Goal: Book appointment/travel/reservation

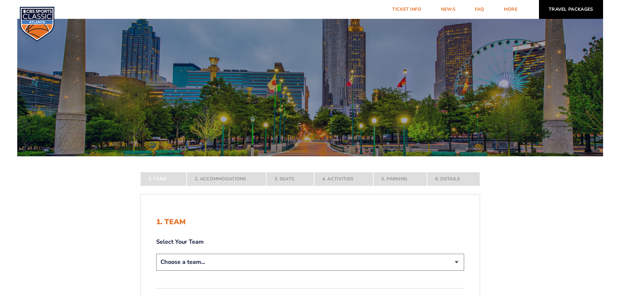
click at [572, 6] on link "Travel Packages" at bounding box center [571, 9] width 64 height 19
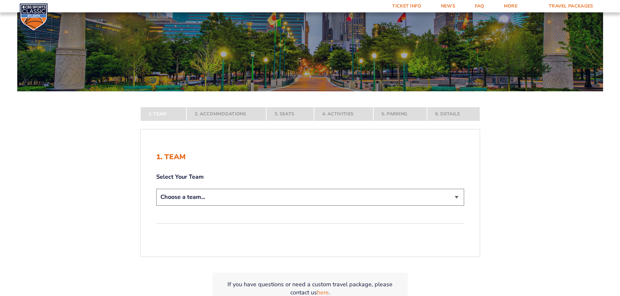
click at [225, 194] on select "Choose a team... [US_STATE] Wildcats [US_STATE] State Buckeyes [US_STATE] Tar H…" at bounding box center [310, 197] width 308 height 17
drag, startPoint x: 219, startPoint y: 197, endPoint x: 218, endPoint y: 201, distance: 3.6
click at [219, 197] on select "Choose a team... [US_STATE] Wildcats [US_STATE] State Buckeyes [US_STATE] Tar H…" at bounding box center [310, 197] width 308 height 17
select select "12956"
click at [156, 206] on select "Choose a team... [US_STATE] Wildcats [US_STATE] State Buckeyes [US_STATE] Tar H…" at bounding box center [310, 197] width 308 height 17
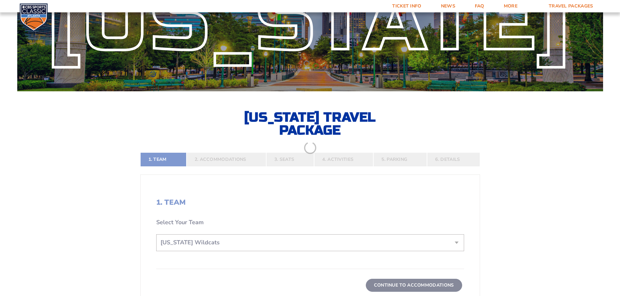
scroll to position [119, 0]
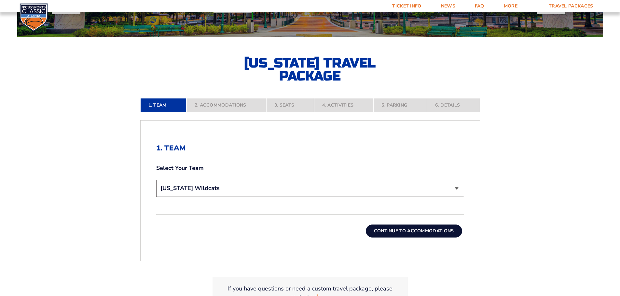
click at [393, 230] on button "Continue To Accommodations" at bounding box center [414, 231] width 96 height 13
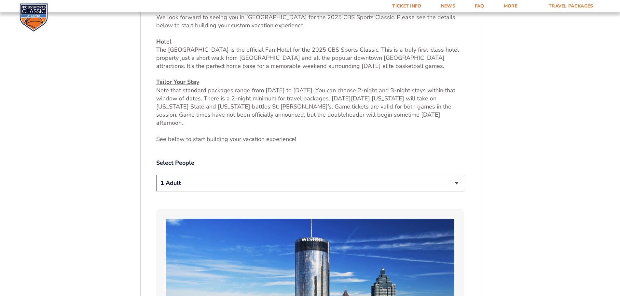
scroll to position [259, 0]
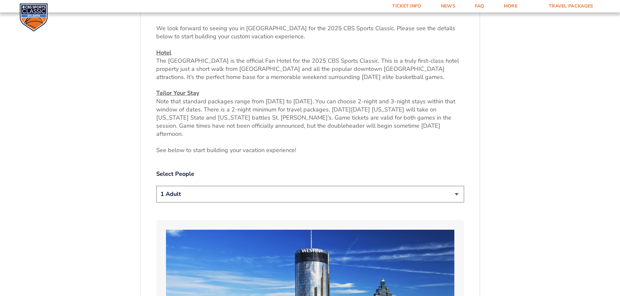
click at [253, 186] on select "1 Adult 2 Adults 3 Adults 4 Adults 2 Adults + 1 Child 2 Adults + 2 Children 2 A…" at bounding box center [310, 194] width 308 height 17
select select "4 Adults"
click at [156, 186] on select "1 Adult 2 Adults 3 Adults 4 Adults 2 Adults + 1 Child 2 Adults + 2 Children 2 A…" at bounding box center [310, 194] width 308 height 17
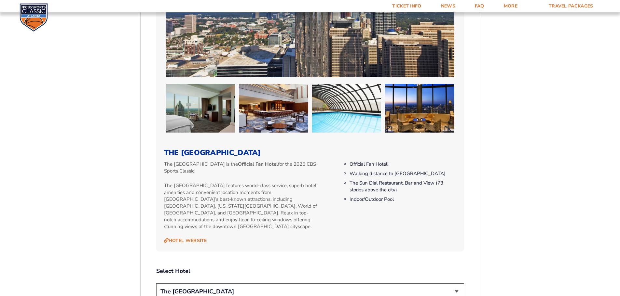
scroll to position [639, 0]
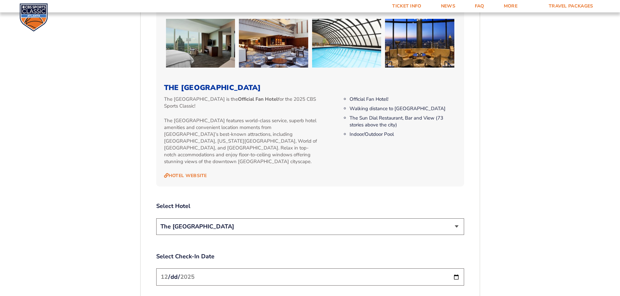
click at [273, 219] on select "The [GEOGRAPHIC_DATA]" at bounding box center [310, 227] width 308 height 17
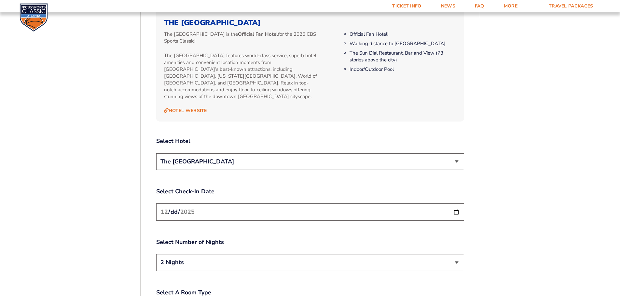
scroll to position [715, 0]
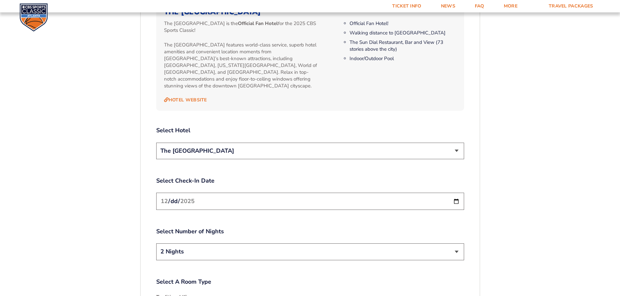
click at [244, 193] on input "[DATE]" at bounding box center [310, 201] width 308 height 17
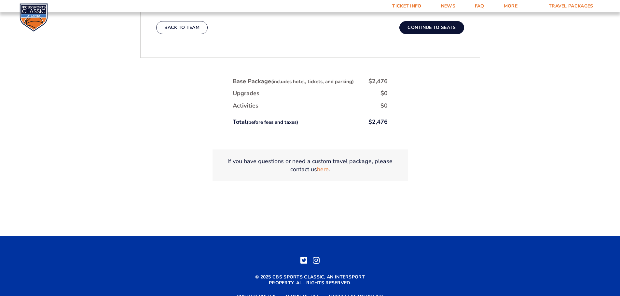
scroll to position [1105, 0]
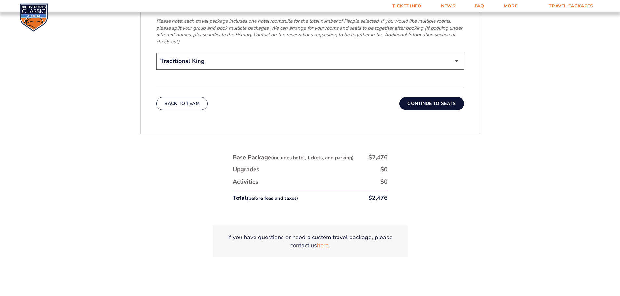
click at [419, 97] on button "Continue To Seats" at bounding box center [431, 103] width 64 height 13
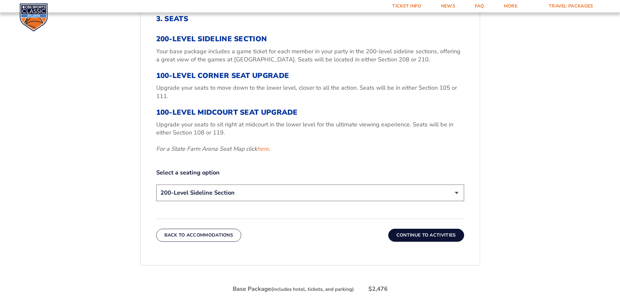
scroll to position [260, 0]
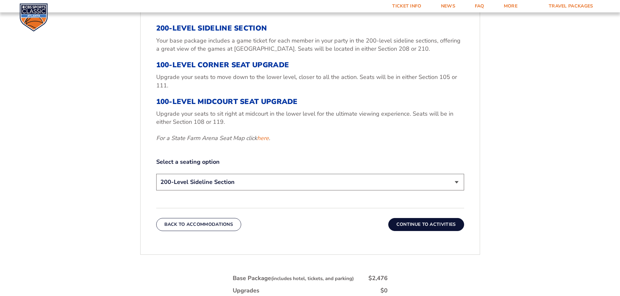
click at [258, 189] on select "200-Level Sideline Section 100-Level Corner Seat Upgrade (+$120 per person) 100…" at bounding box center [310, 182] width 308 height 17
click at [480, 56] on div "1. Team 2. Accommodations 3. Seats 4. Activities 5. Parking 6. Details 1. Team …" at bounding box center [310, 176] width 371 height 468
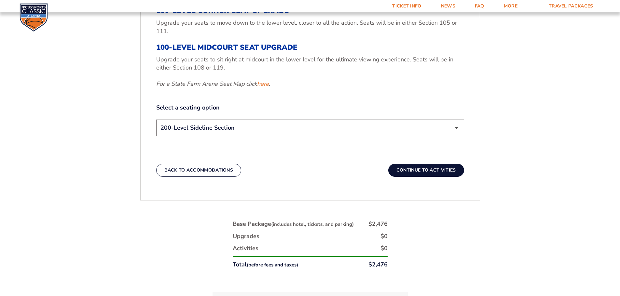
scroll to position [379, 0]
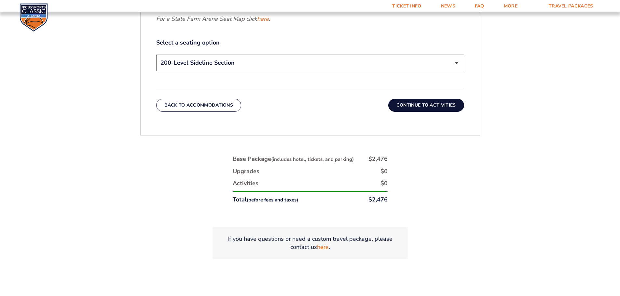
click at [408, 108] on button "Continue To Activities" at bounding box center [426, 105] width 76 height 13
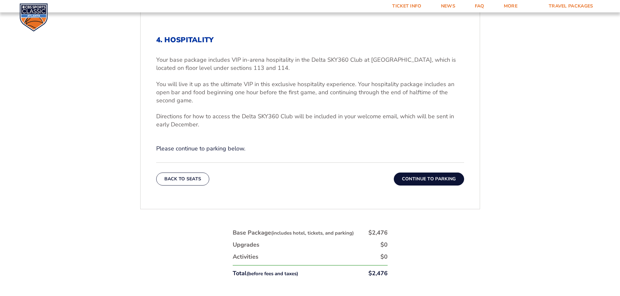
scroll to position [184, 0]
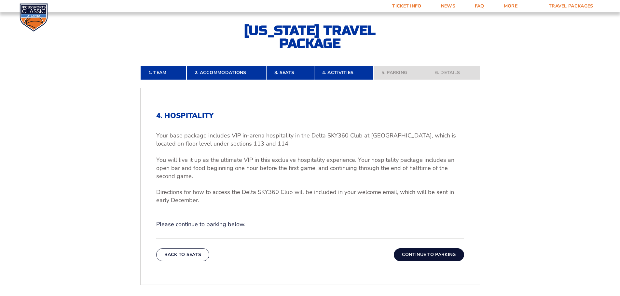
click at [414, 257] on button "Continue To Parking" at bounding box center [429, 255] width 70 height 13
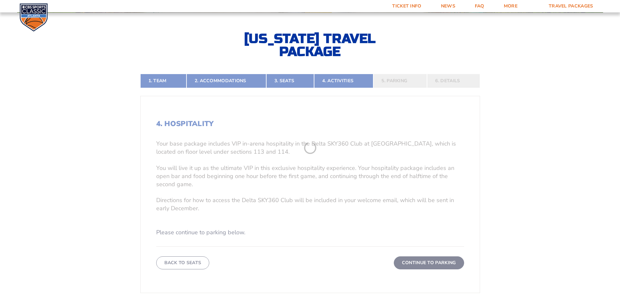
scroll to position [140, 0]
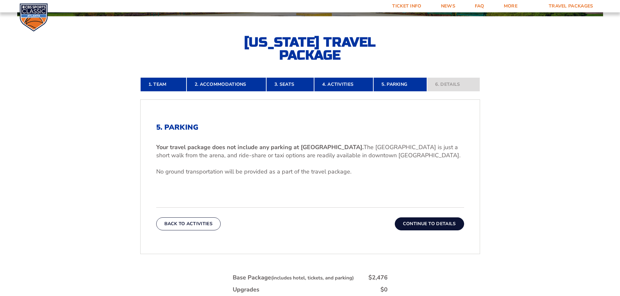
click at [440, 224] on button "Continue To Details" at bounding box center [429, 224] width 69 height 13
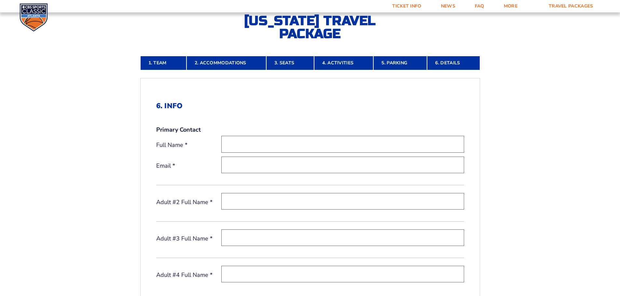
scroll to position [118, 0]
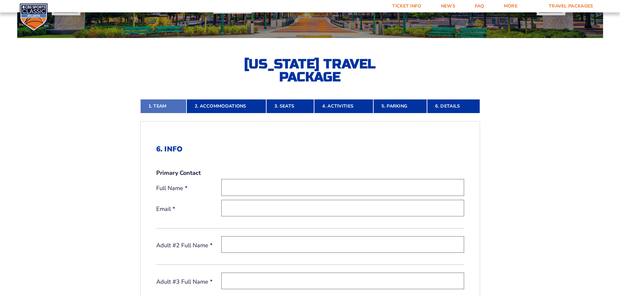
click at [167, 105] on link "1. Team" at bounding box center [163, 106] width 46 height 14
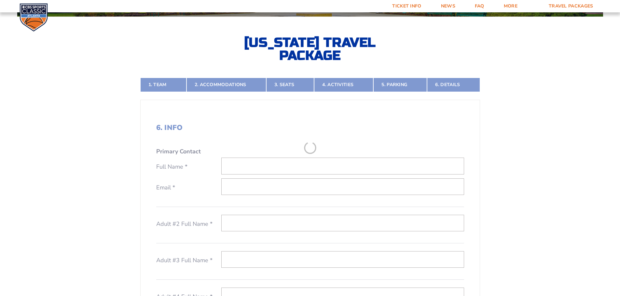
scroll to position [140, 0]
